Goal: Task Accomplishment & Management: Use online tool/utility

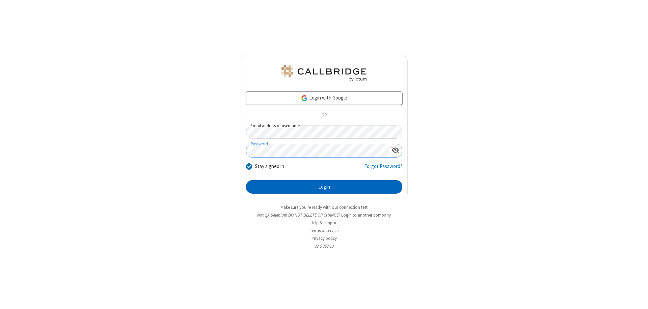
click at [324, 187] on button "Login" at bounding box center [324, 186] width 156 height 13
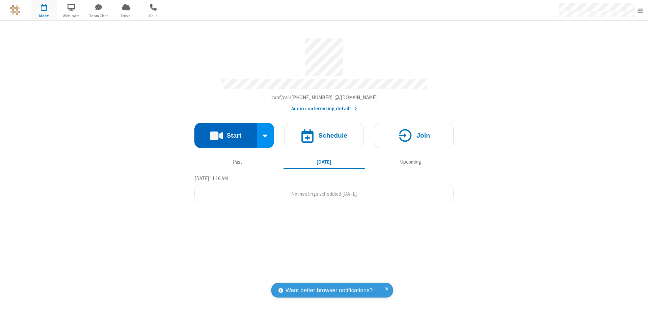
click at [225, 132] on button "Start" at bounding box center [225, 135] width 62 height 25
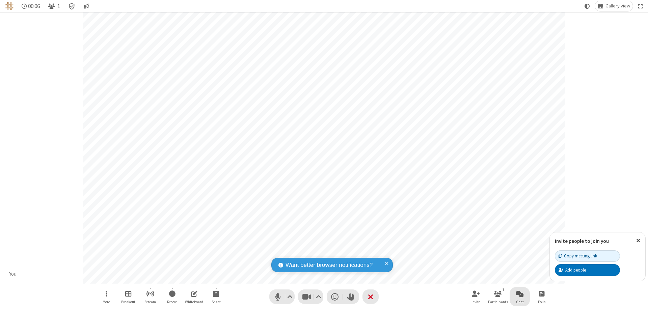
click at [520, 294] on span "Open chat" at bounding box center [520, 294] width 8 height 8
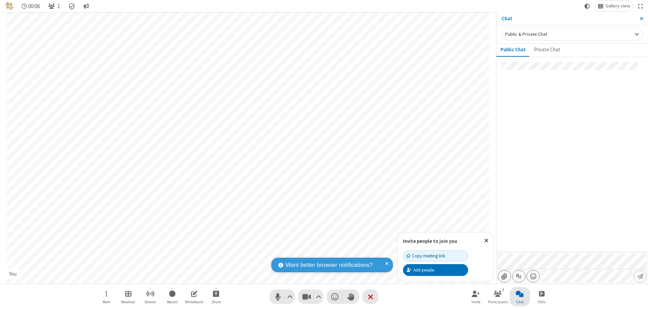
type input "C:\fakepath\doc_test.docx"
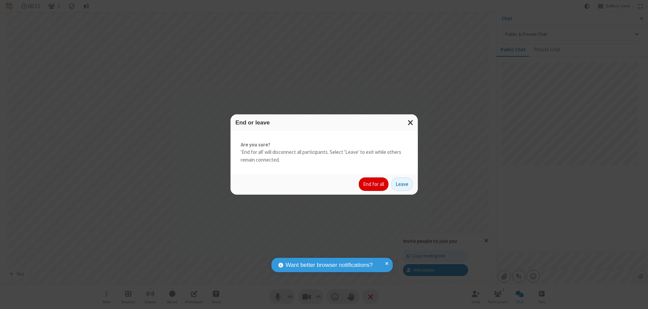
click at [374, 184] on button "End for all" at bounding box center [374, 184] width 30 height 13
